Goal: Navigation & Orientation: Find specific page/section

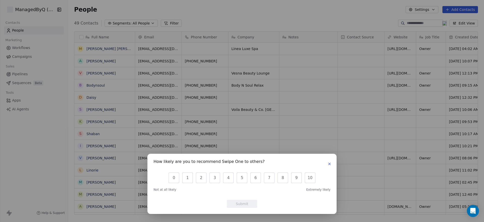
scroll to position [190, 411]
click at [284, 178] on button "8" at bounding box center [283, 177] width 11 height 11
click at [251, 201] on button "Submit" at bounding box center [242, 204] width 30 height 8
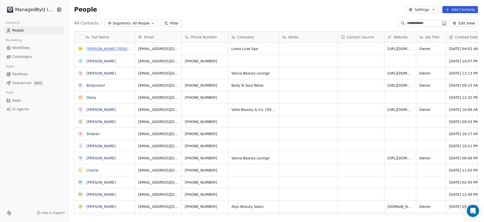
click at [104, 49] on link "[PERSON_NAME] [PERSON_NAME]" at bounding box center [117, 49] width 60 height 4
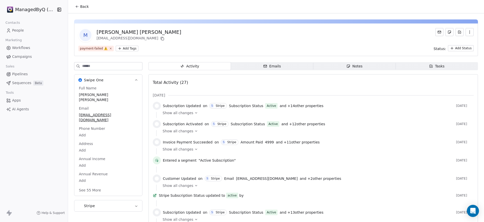
click at [194, 112] on icon at bounding box center [196, 113] width 4 height 4
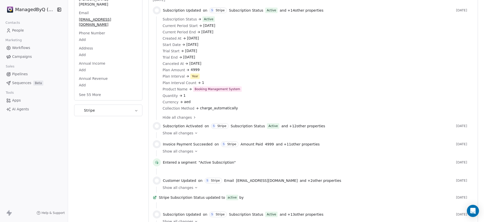
scroll to position [105, 0]
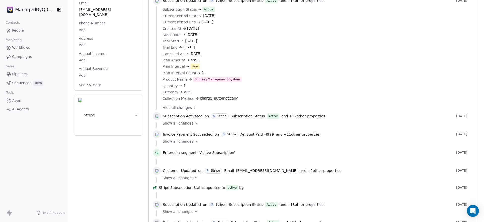
click at [194, 123] on icon at bounding box center [196, 123] width 4 height 4
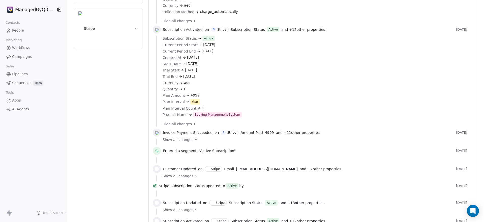
scroll to position [210, 0]
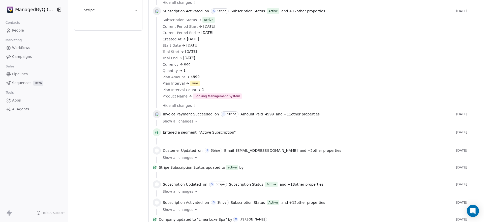
click at [194, 119] on icon at bounding box center [196, 121] width 4 height 4
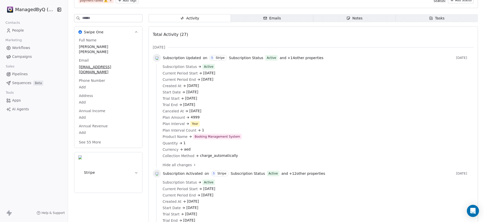
click at [19, 28] on span "People" at bounding box center [18, 30] width 12 height 5
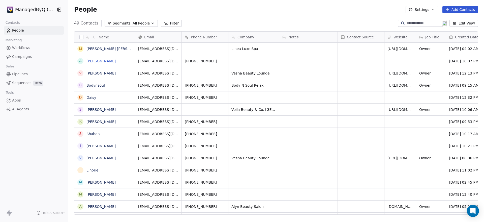
click at [93, 61] on link "[PERSON_NAME]" at bounding box center [101, 61] width 29 height 4
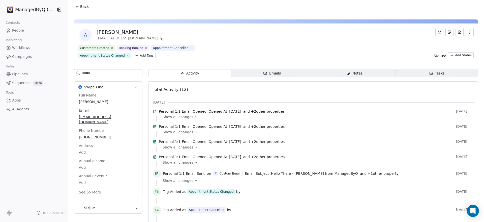
click at [194, 119] on icon at bounding box center [196, 117] width 4 height 4
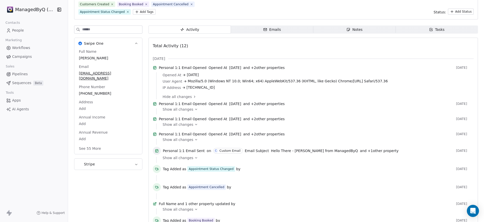
scroll to position [52, 0]
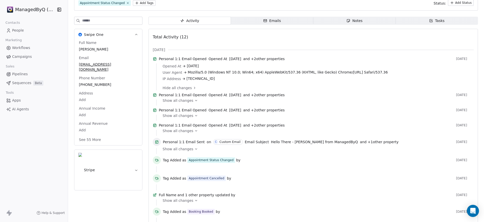
click at [194, 151] on icon at bounding box center [196, 149] width 4 height 4
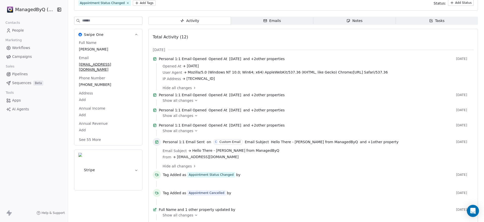
click at [264, 21] on icon "button" at bounding box center [265, 21] width 4 height 4
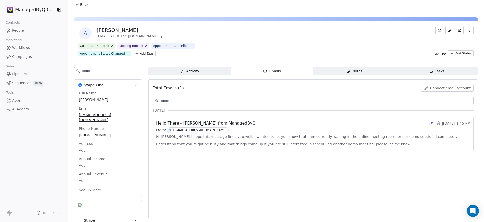
click at [192, 69] on div "Activity" at bounding box center [189, 71] width 19 height 5
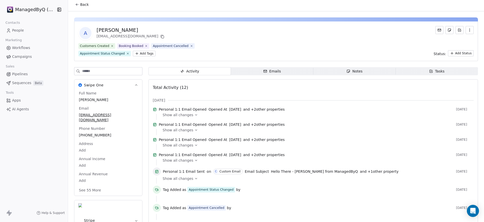
click at [18, 26] on span "Contacts" at bounding box center [12, 23] width 19 height 8
click at [16, 28] on span "People" at bounding box center [18, 30] width 12 height 5
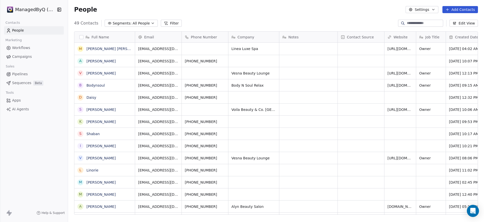
scroll to position [190, 411]
click at [39, 11] on html "ManagedByQ (FZE) Contacts People Marketing Workflows Campaigns Sales Pipelines …" at bounding box center [242, 111] width 484 height 222
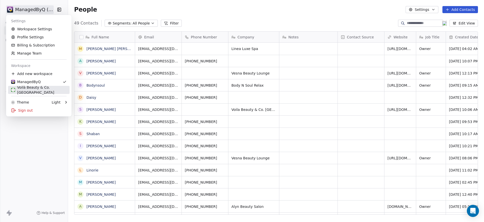
click at [40, 87] on div "Voilà Beauty & Co. [GEOGRAPHIC_DATA]" at bounding box center [38, 90] width 55 height 10
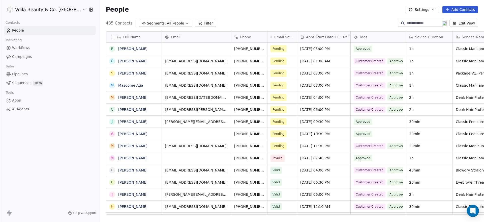
scroll to position [190, 403]
click at [360, 36] on div "Tags" at bounding box center [378, 37] width 48 height 5
click at [373, 23] on html "Voilà Beauty & Co. Lounge Contacts People Marketing Workflows Campaigns Sales P…" at bounding box center [242, 111] width 484 height 222
click at [406, 35] on div "Sevice Duration" at bounding box center [429, 37] width 46 height 11
click at [370, 23] on html "Voilà Beauty & Co. Lounge Contacts People Marketing Workflows Campaigns Sales P…" at bounding box center [242, 111] width 484 height 222
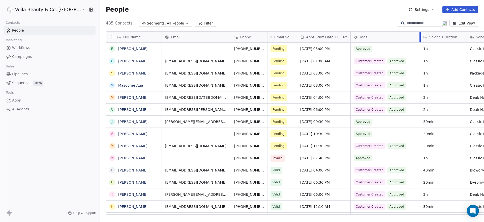
drag, startPoint x: 382, startPoint y: 36, endPoint x: 396, endPoint y: 36, distance: 14.1
click at [420, 36] on div at bounding box center [420, 37] width 1 height 11
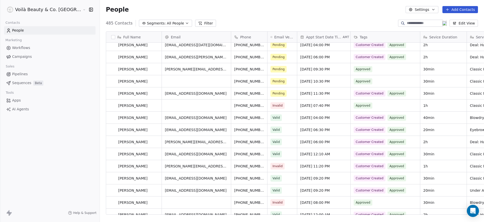
scroll to position [0, 0]
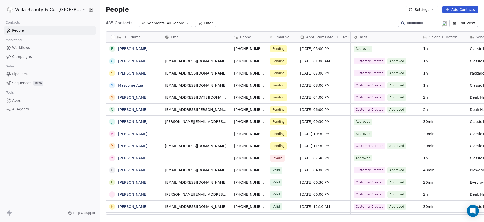
click at [24, 57] on span "Campaigns" at bounding box center [22, 56] width 20 height 5
